Goal: Transaction & Acquisition: Purchase product/service

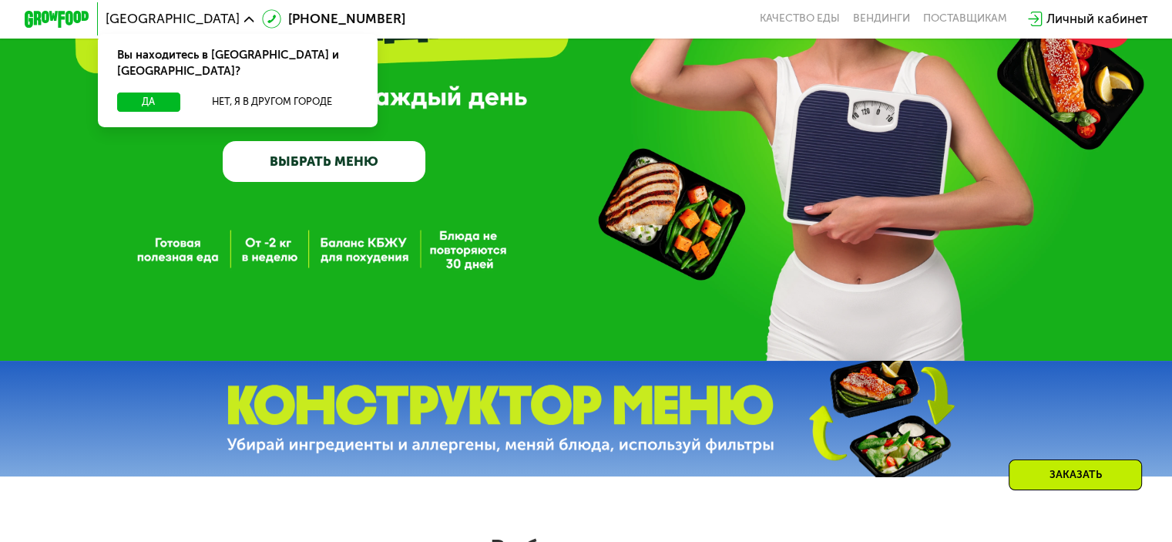
scroll to position [622, 0]
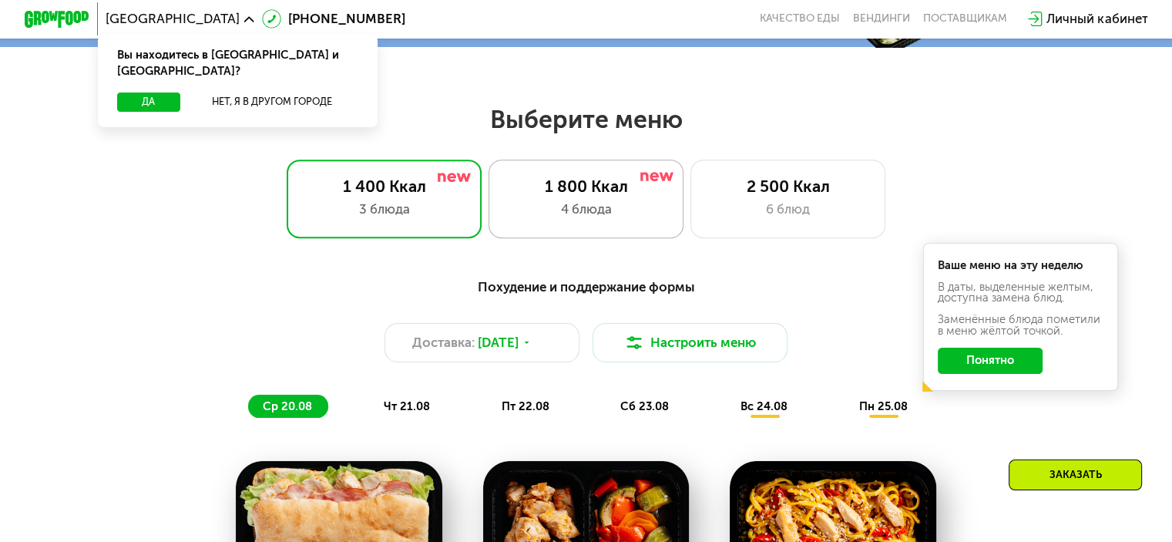
click at [637, 219] on div "4 блюда" at bounding box center [586, 209] width 161 height 19
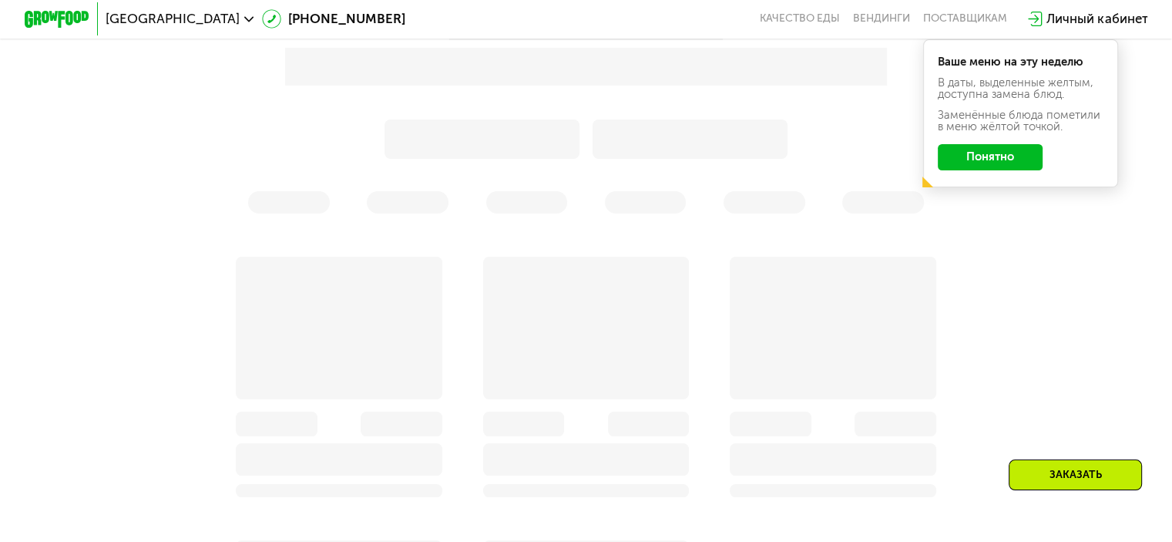
scroll to position [878, 0]
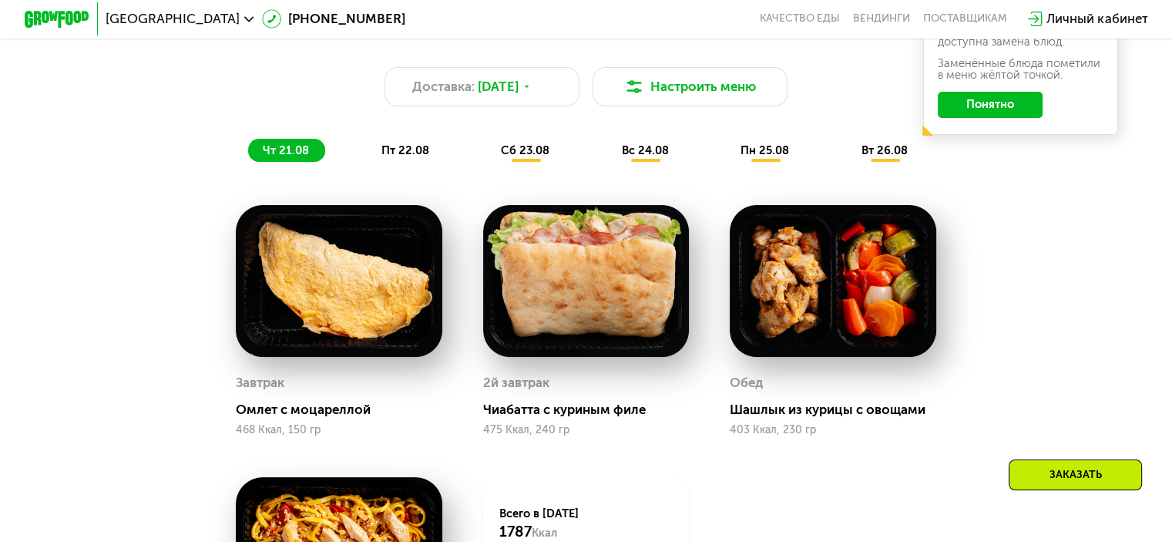
click at [1001, 113] on button "Понятно" at bounding box center [990, 105] width 105 height 26
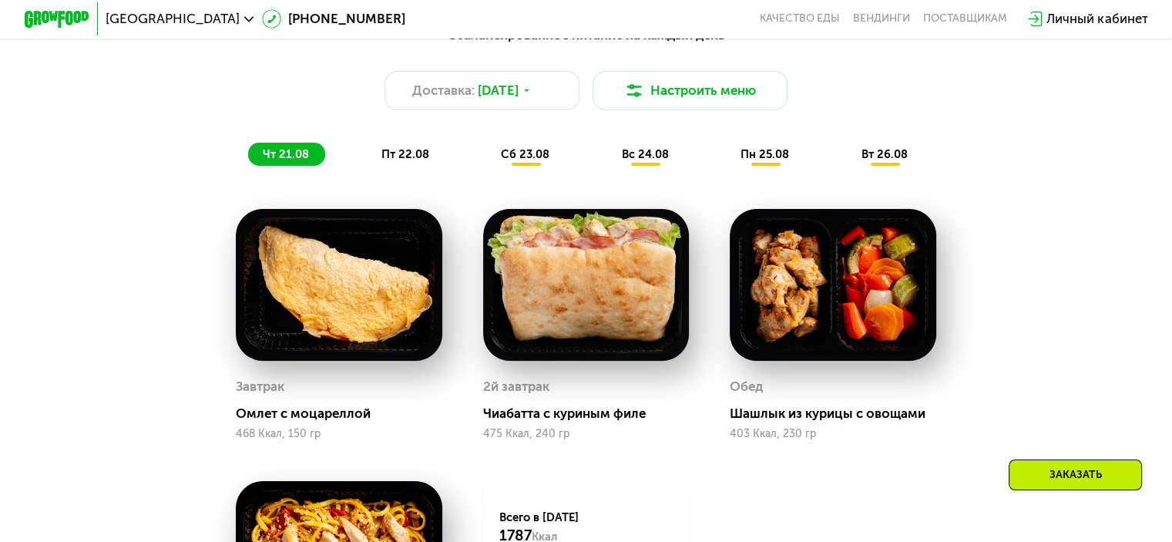
scroll to position [860, 0]
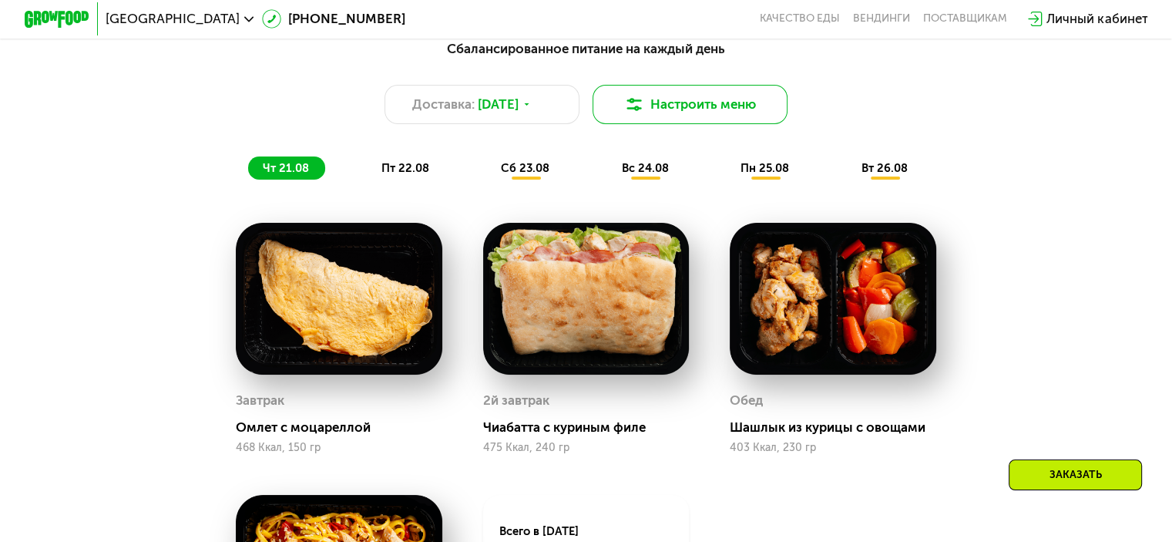
click at [697, 100] on button "Настроить меню" at bounding box center [691, 104] width 196 height 39
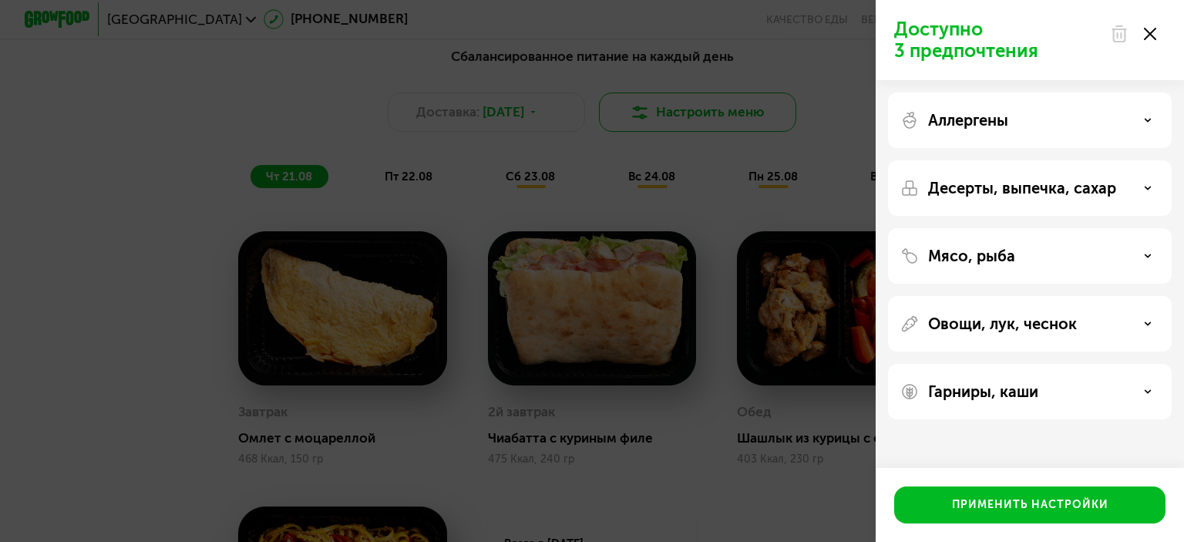
click at [697, 100] on div "Доступно 3 предпочтения Аллергены Десерты, выпечка, сахар Мясо, рыба Овощи, лук…" at bounding box center [592, 271] width 1184 height 542
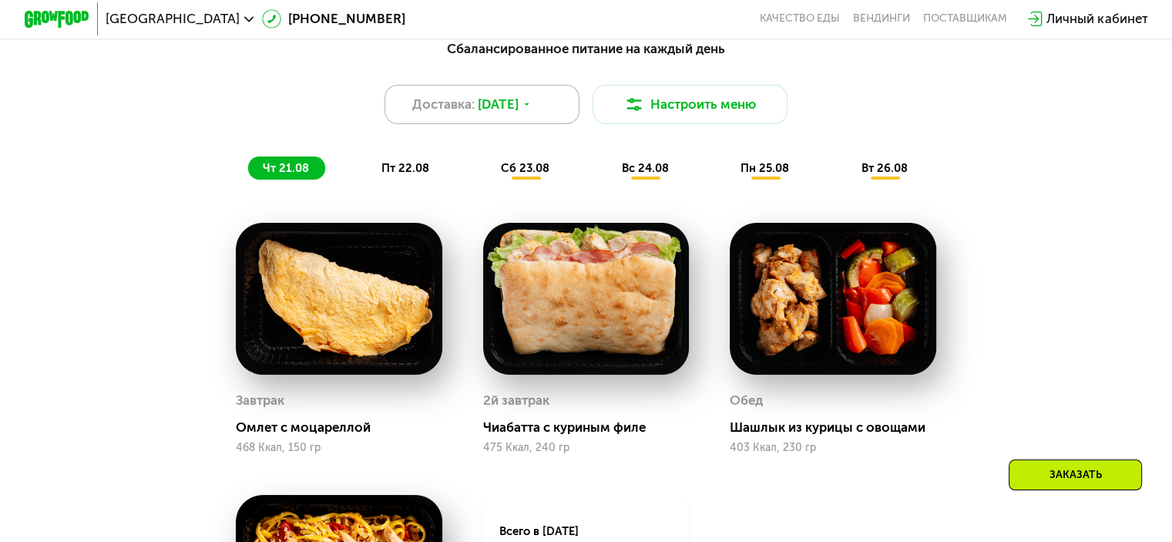
click at [541, 124] on div "Доставка: [DATE]" at bounding box center [483, 104] width 196 height 39
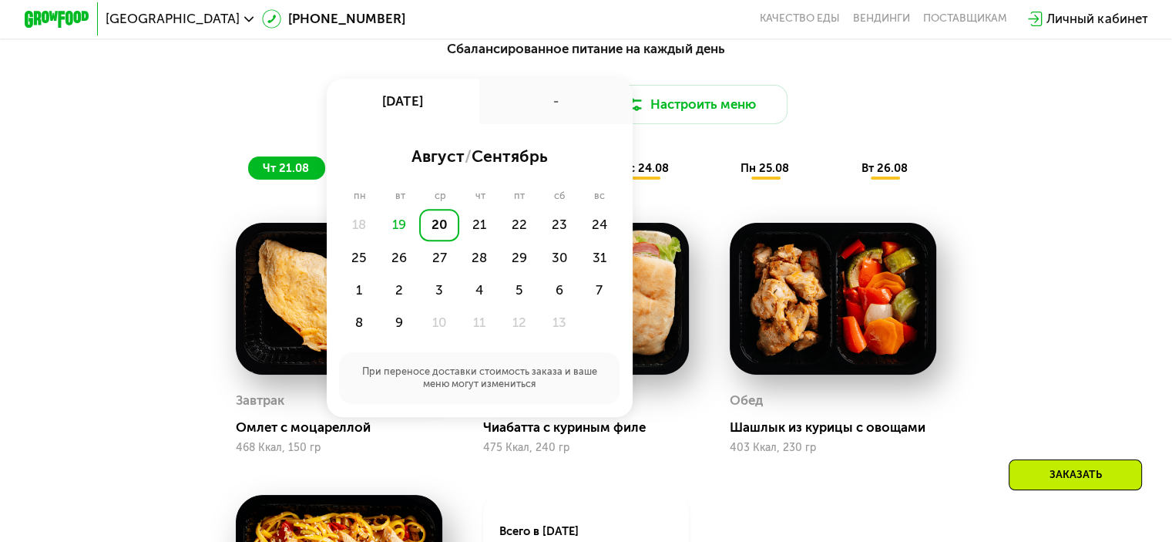
click at [541, 124] on div "-" at bounding box center [555, 101] width 153 height 45
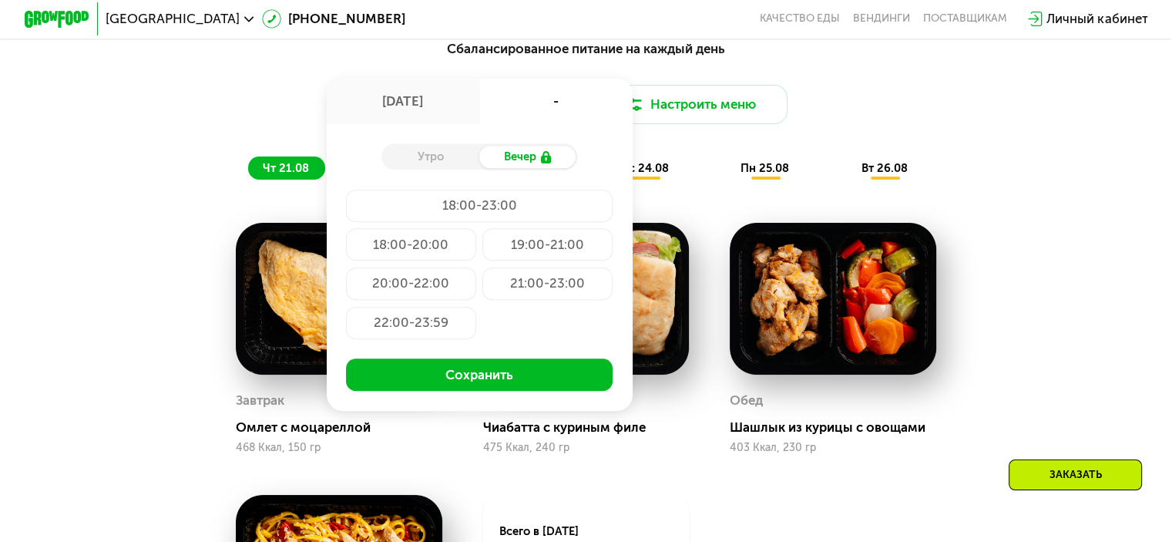
click at [230, 72] on div "Сбалансированное питание на каждый день Доставка: [DATE] авг, ср - Утро Вечер 1…" at bounding box center [586, 109] width 964 height 141
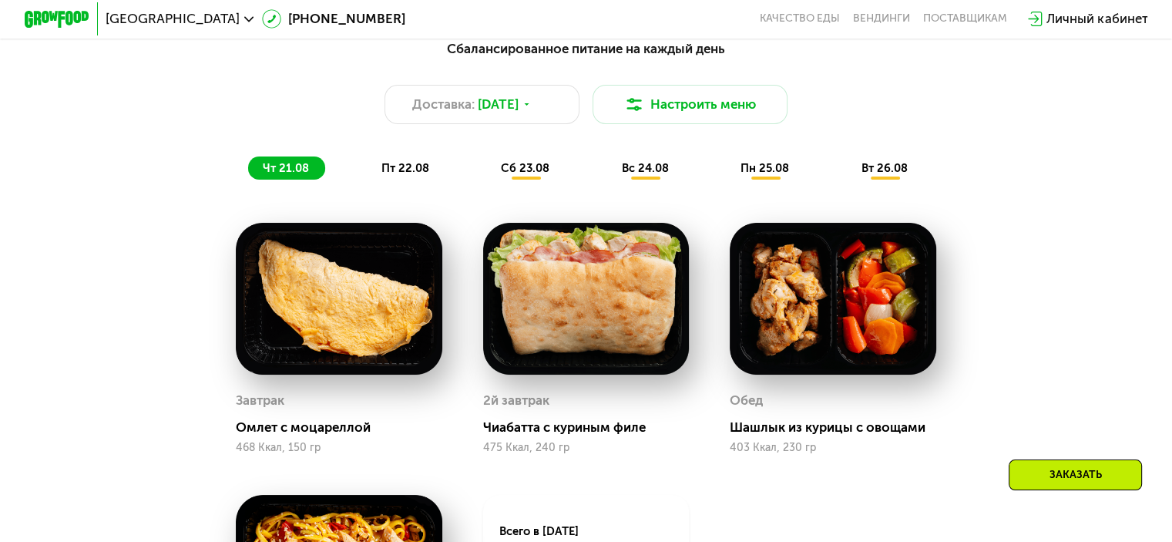
click at [462, 178] on div "чт 21.08 пт 22.08 сб 23.08 вс 24.08 пн 25.08 вт 26.08" at bounding box center [586, 167] width 676 height 23
click at [412, 175] on span "пт 22.08" at bounding box center [406, 168] width 48 height 14
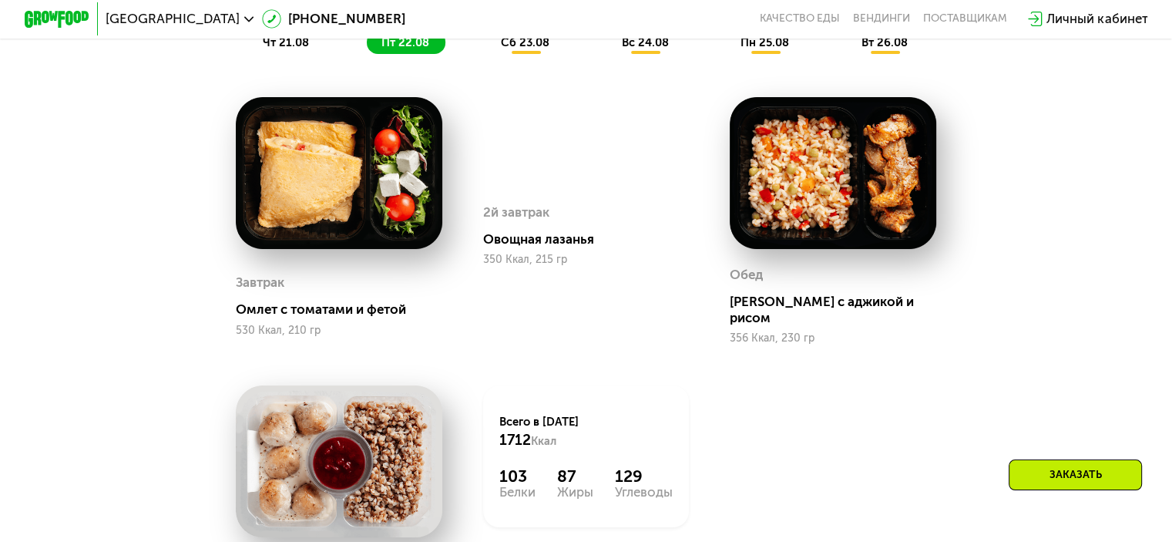
scroll to position [859, 0]
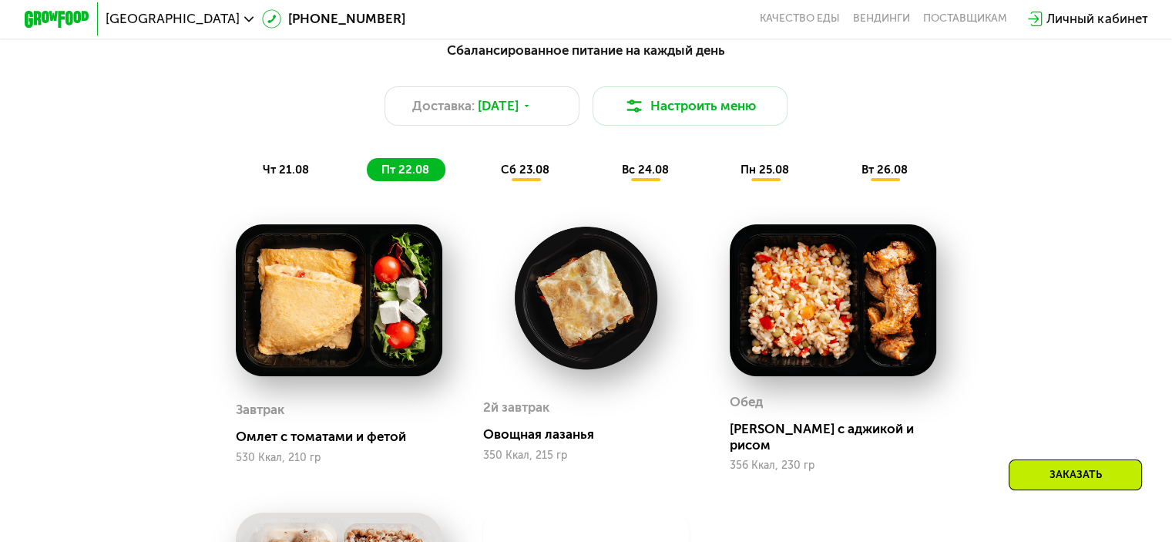
click at [516, 177] on span "сб 23.08" at bounding box center [525, 170] width 49 height 14
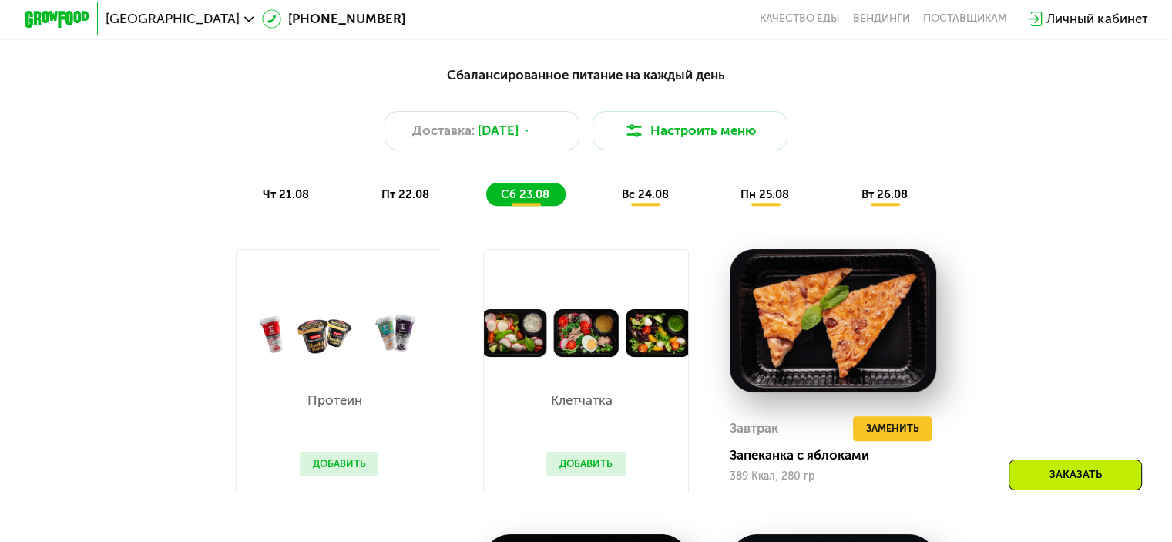
scroll to position [831, 0]
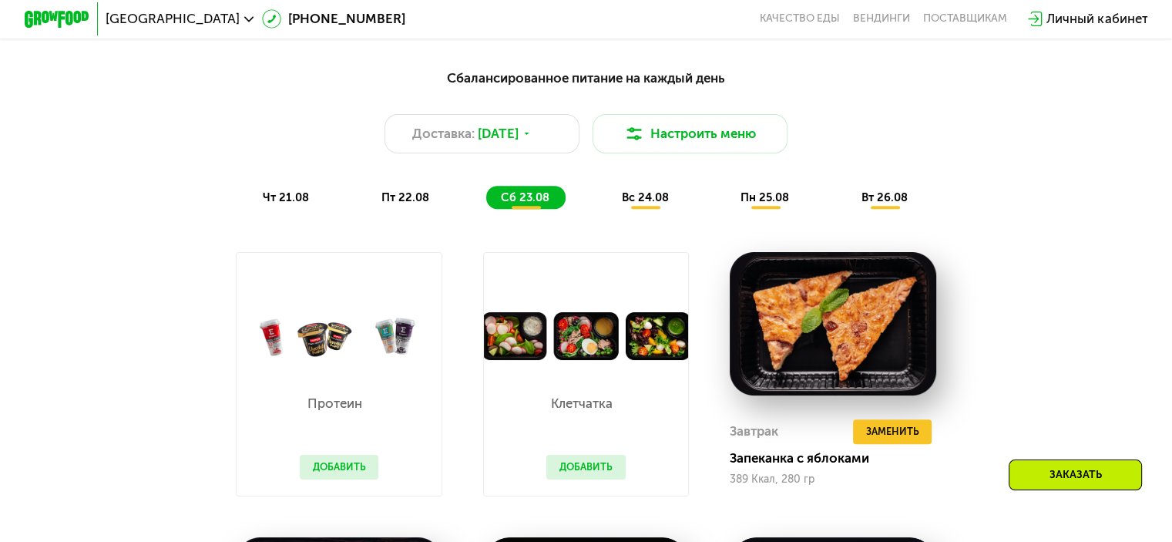
click at [644, 201] on span "вс 24.08" at bounding box center [645, 197] width 47 height 14
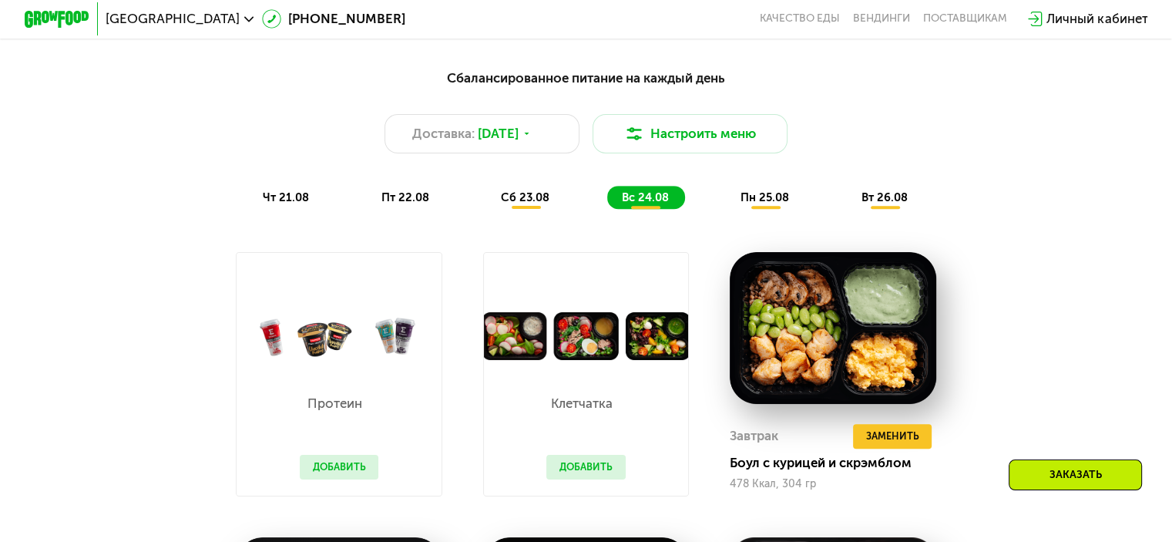
click at [508, 204] on span "сб 23.08" at bounding box center [525, 197] width 49 height 14
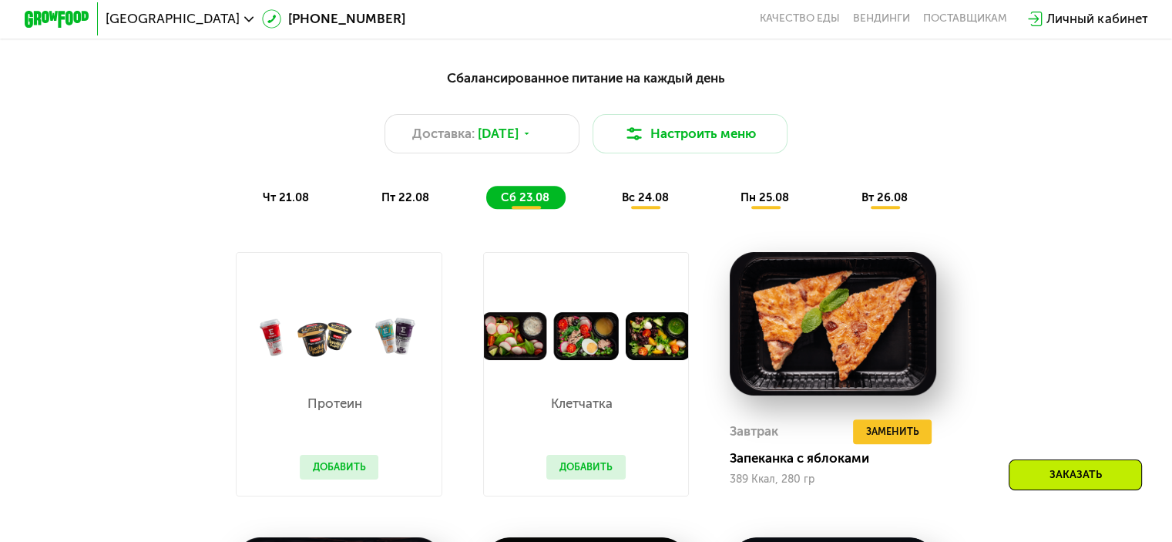
click at [609, 219] on div "Сбалансированное питание на каждый день Доставка: [DATE] Настроить меню чт 21.0…" at bounding box center [587, 139] width 984 height 160
click at [324, 476] on button "Добавить" at bounding box center [339, 467] width 79 height 25
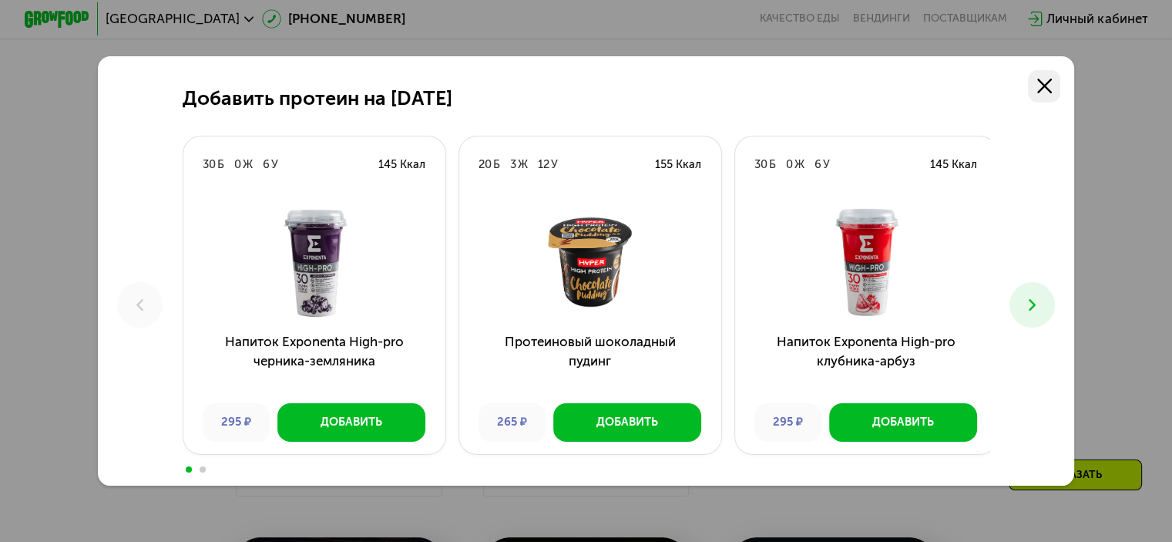
click at [1051, 87] on use at bounding box center [1045, 86] width 15 height 15
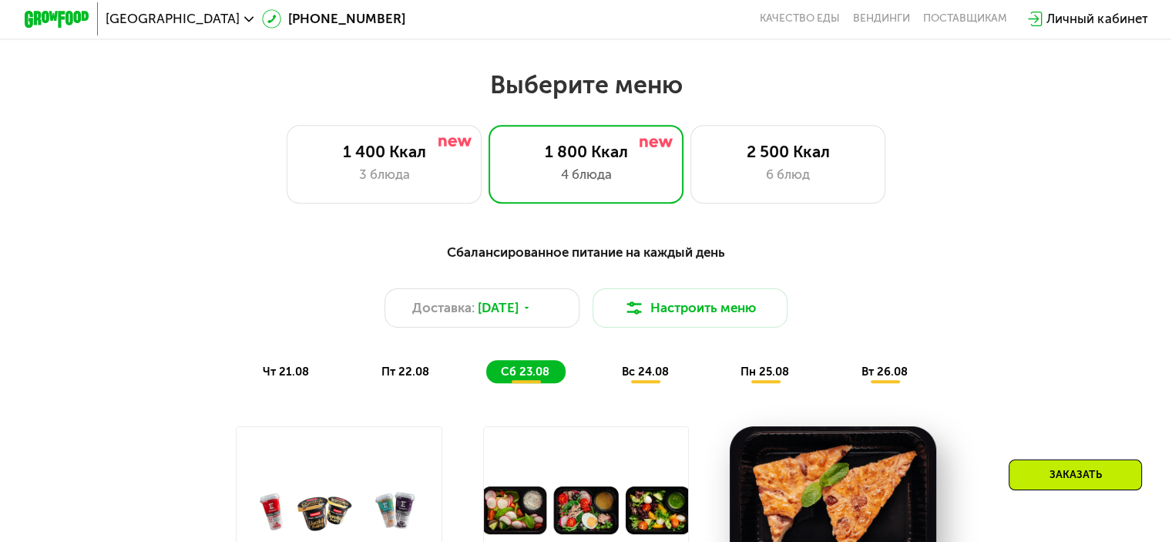
scroll to position [644, 0]
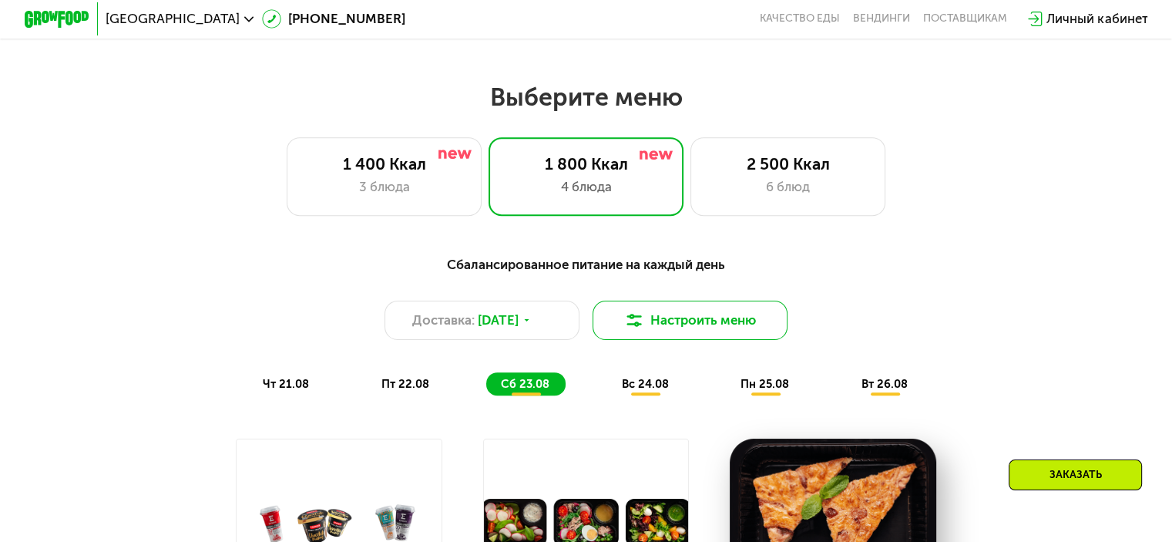
click at [688, 328] on button "Настроить меню" at bounding box center [691, 320] width 196 height 39
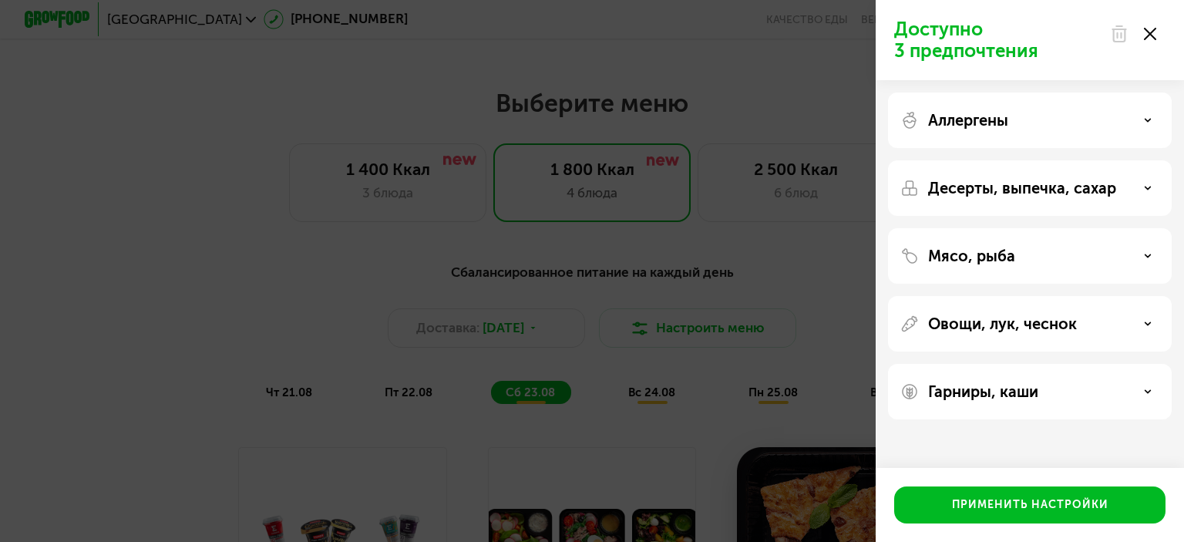
click at [1052, 160] on div "Аллергены" at bounding box center [1030, 187] width 284 height 55
click at [1076, 160] on div "Аллергены" at bounding box center [1030, 187] width 284 height 55
click at [1145, 111] on div "Аллергены" at bounding box center [1029, 120] width 259 height 18
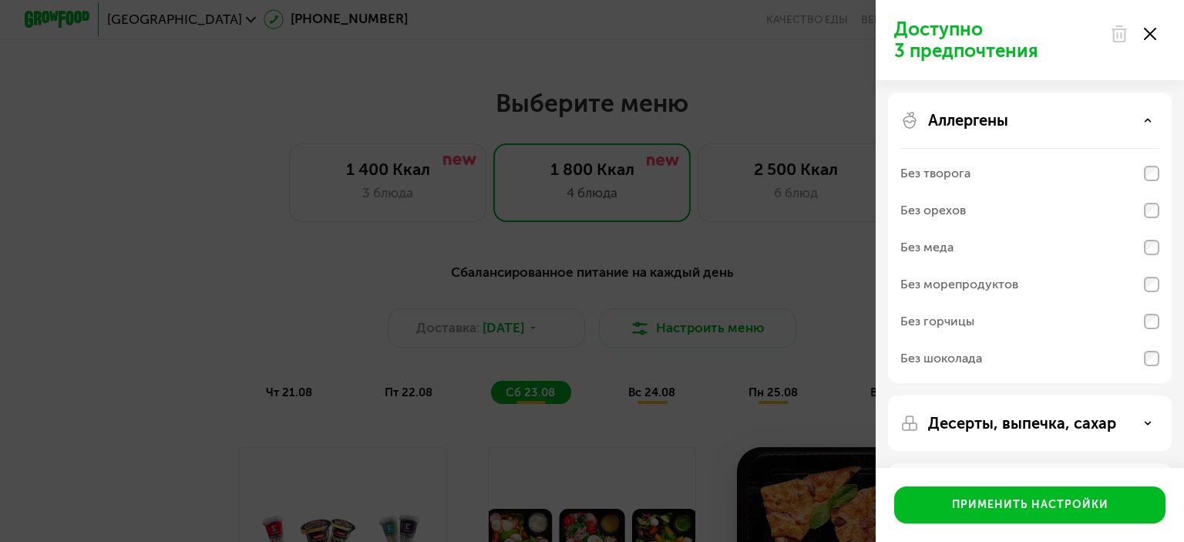
click at [1162, 395] on div "Аллергены Без творога Без орехов Без меда Без морепродуктов Без горчицы Без шок…" at bounding box center [1030, 422] width 284 height 55
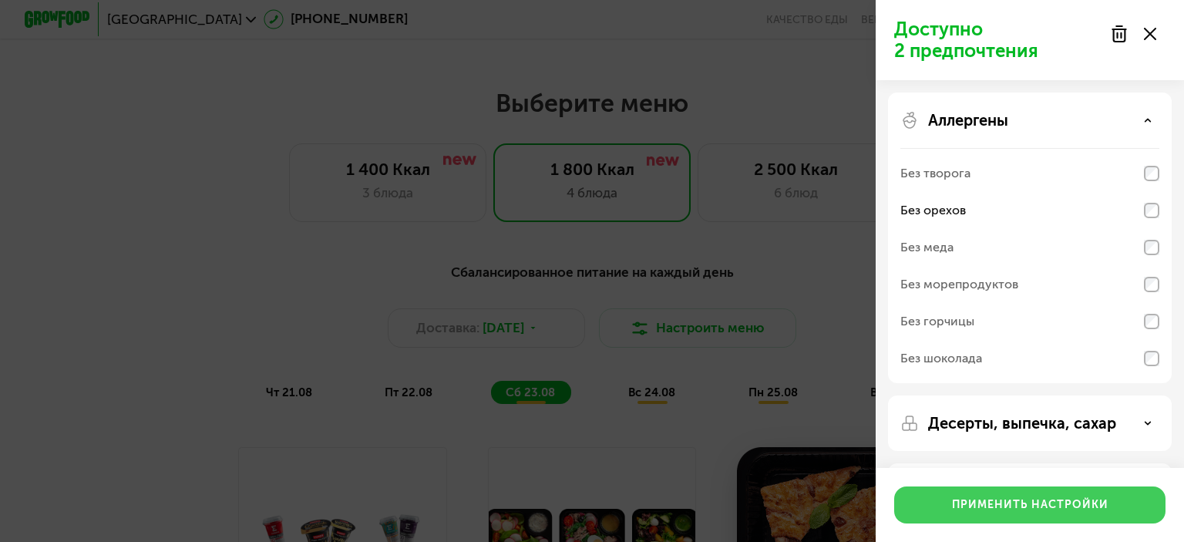
click at [1031, 518] on button "Применить настройки" at bounding box center [1029, 504] width 271 height 37
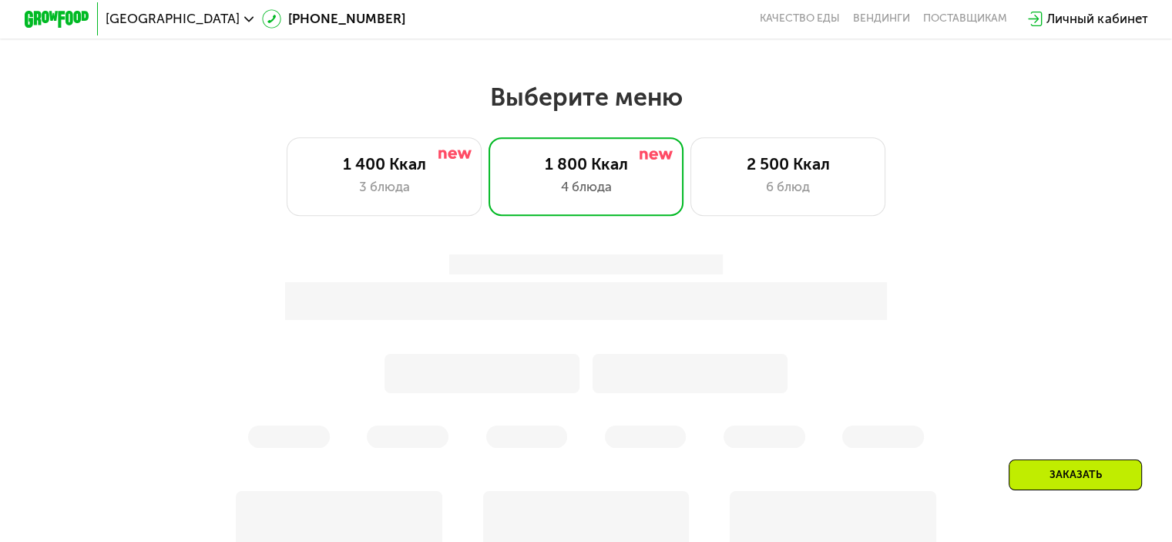
click at [731, 387] on div at bounding box center [691, 373] width 196 height 39
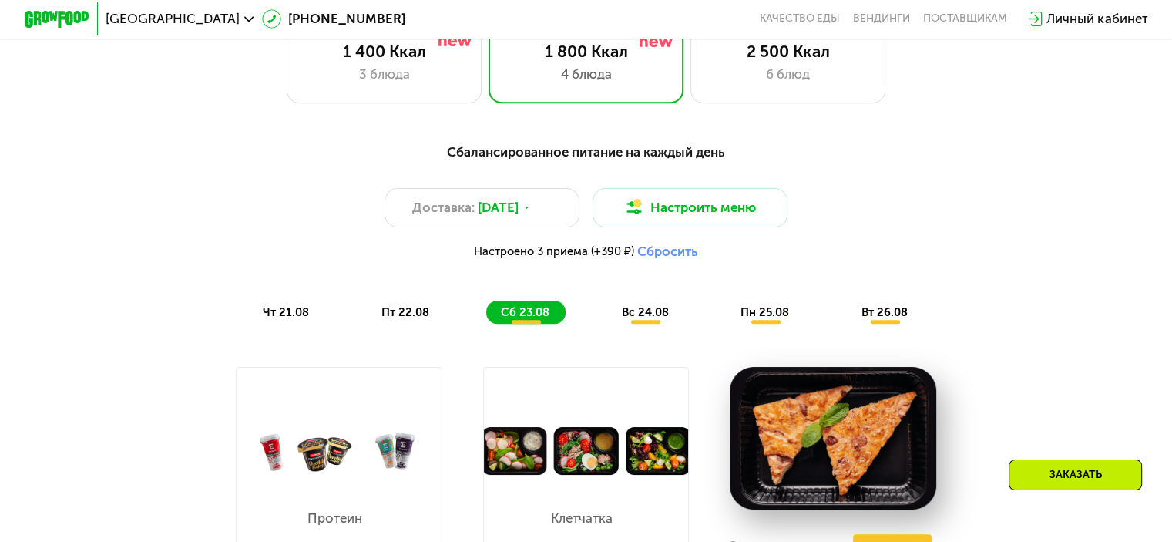
scroll to position [758, 0]
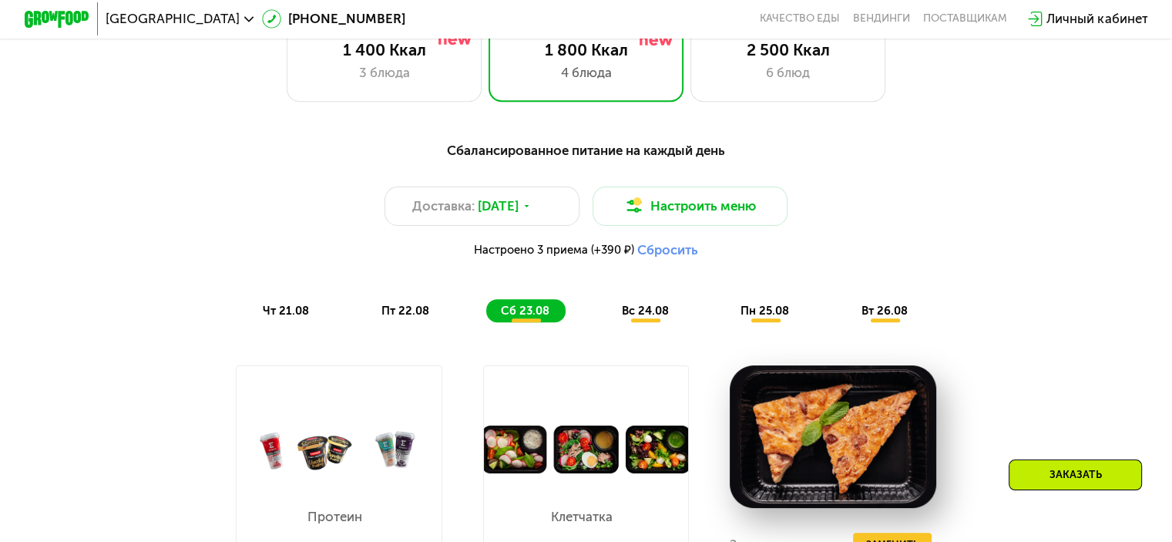
click at [644, 318] on span "вс 24.08" at bounding box center [645, 311] width 47 height 14
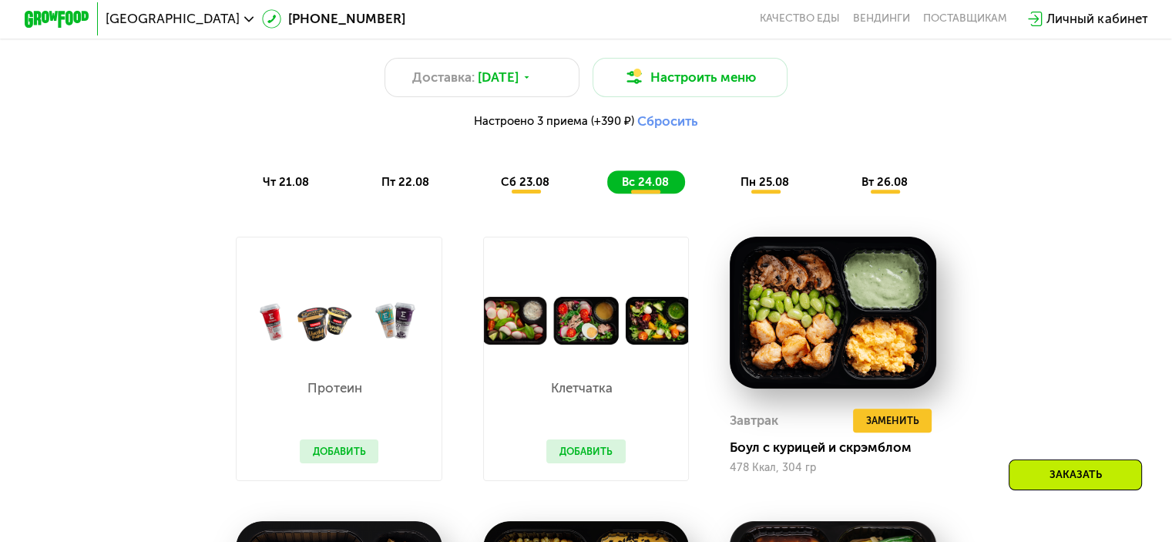
scroll to position [853, 0]
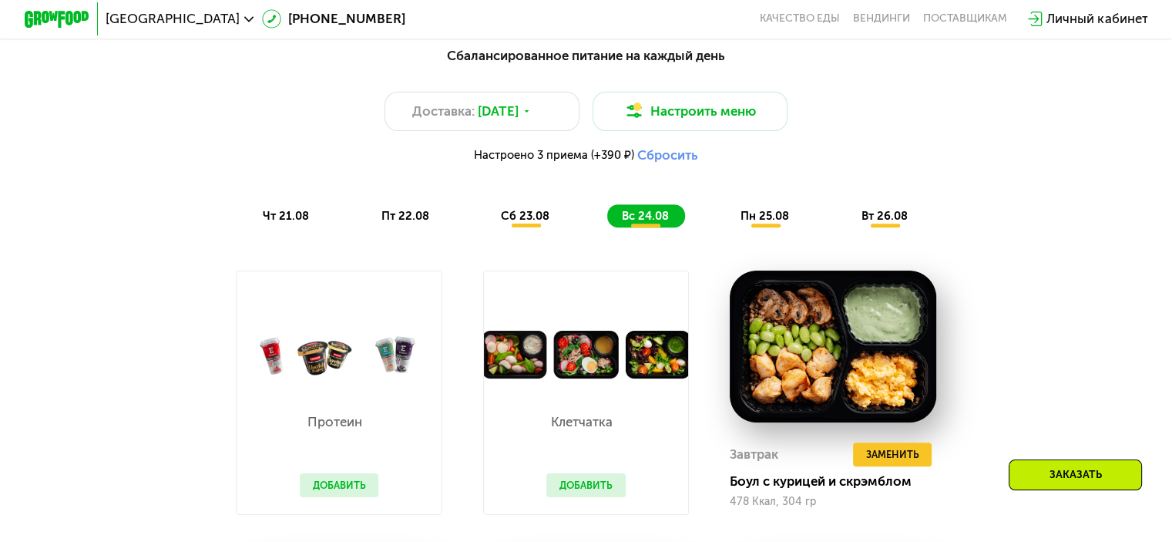
click at [744, 223] on span "пн 25.08" at bounding box center [765, 216] width 49 height 14
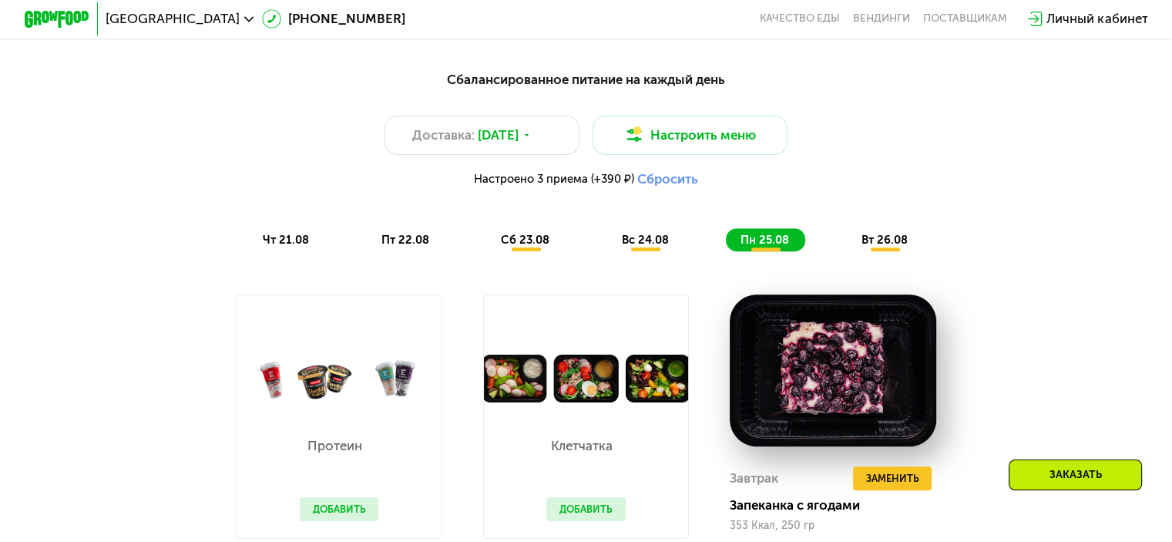
scroll to position [831, 0]
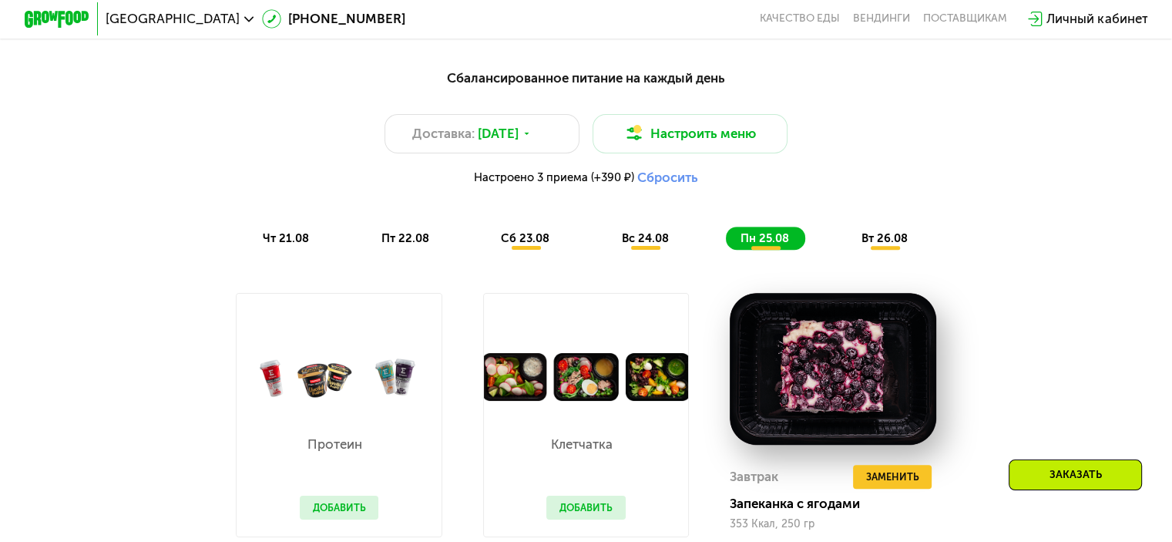
click at [880, 245] on span "вт 26.08" at bounding box center [885, 238] width 46 height 14
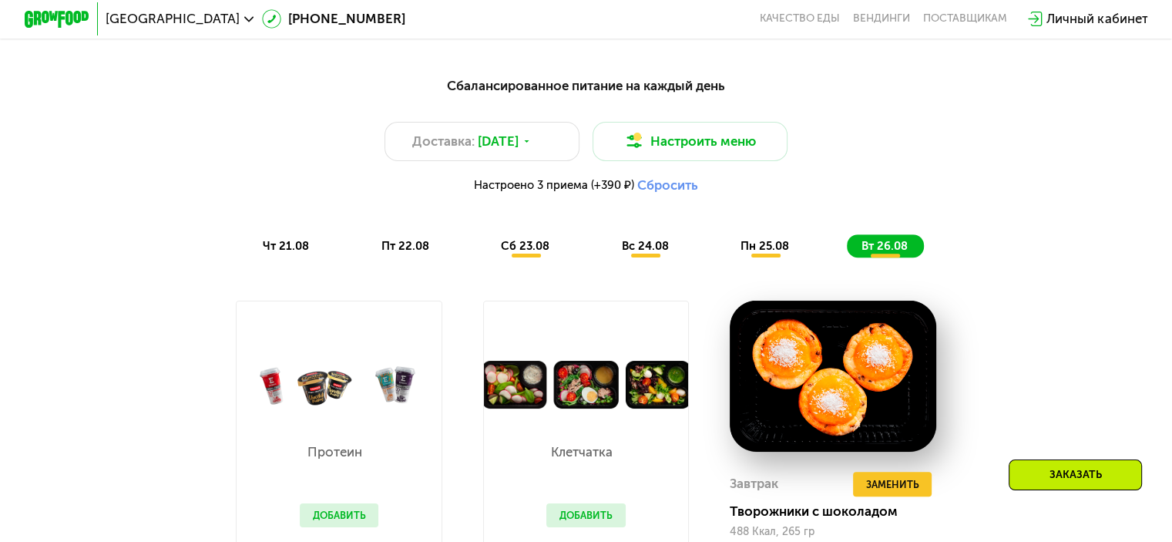
scroll to position [819, 0]
